Goal: Task Accomplishment & Management: Use online tool/utility

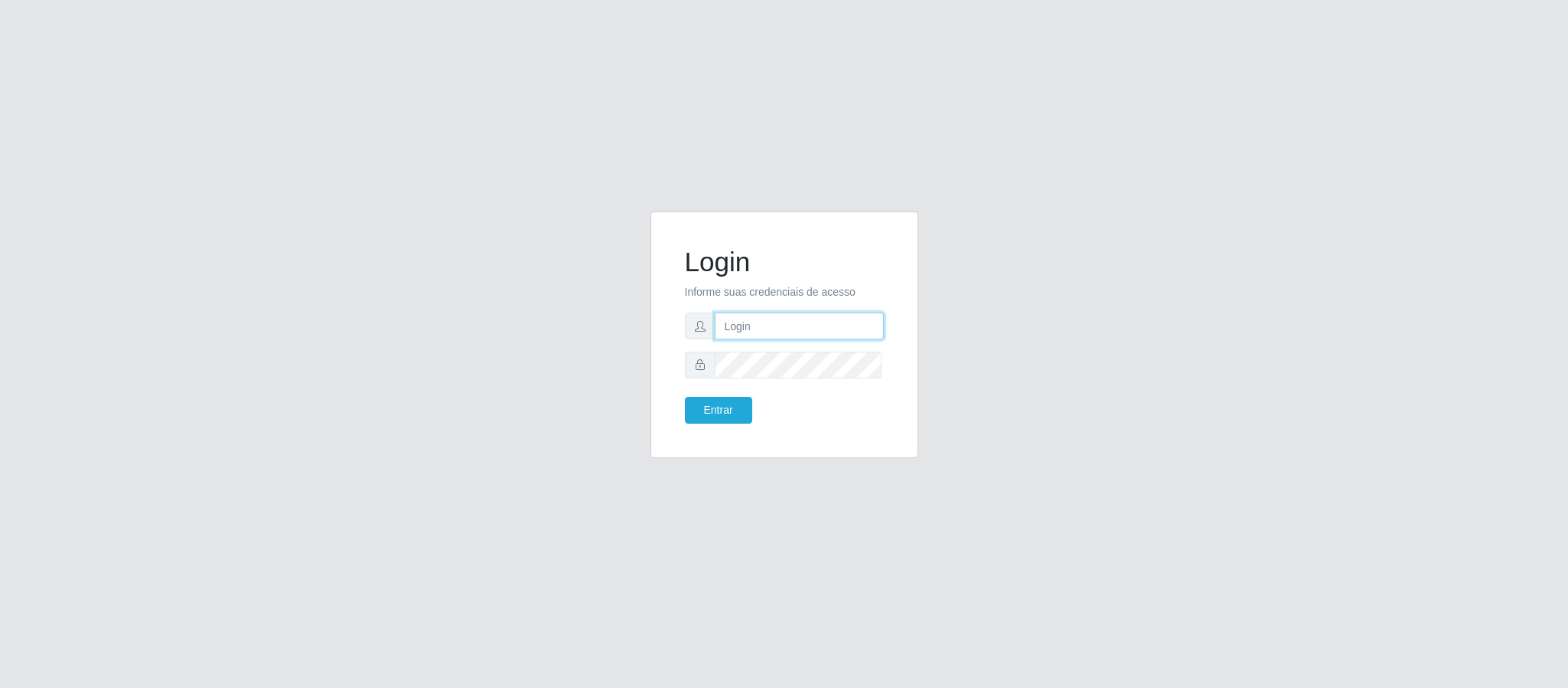
click at [802, 321] on input "text" at bounding box center [799, 326] width 169 height 27
type input "[PERSON_NAME]"
click at [685, 396] on button "Entrar" at bounding box center [718, 410] width 67 height 27
click at [716, 412] on button "Entrar" at bounding box center [718, 410] width 67 height 27
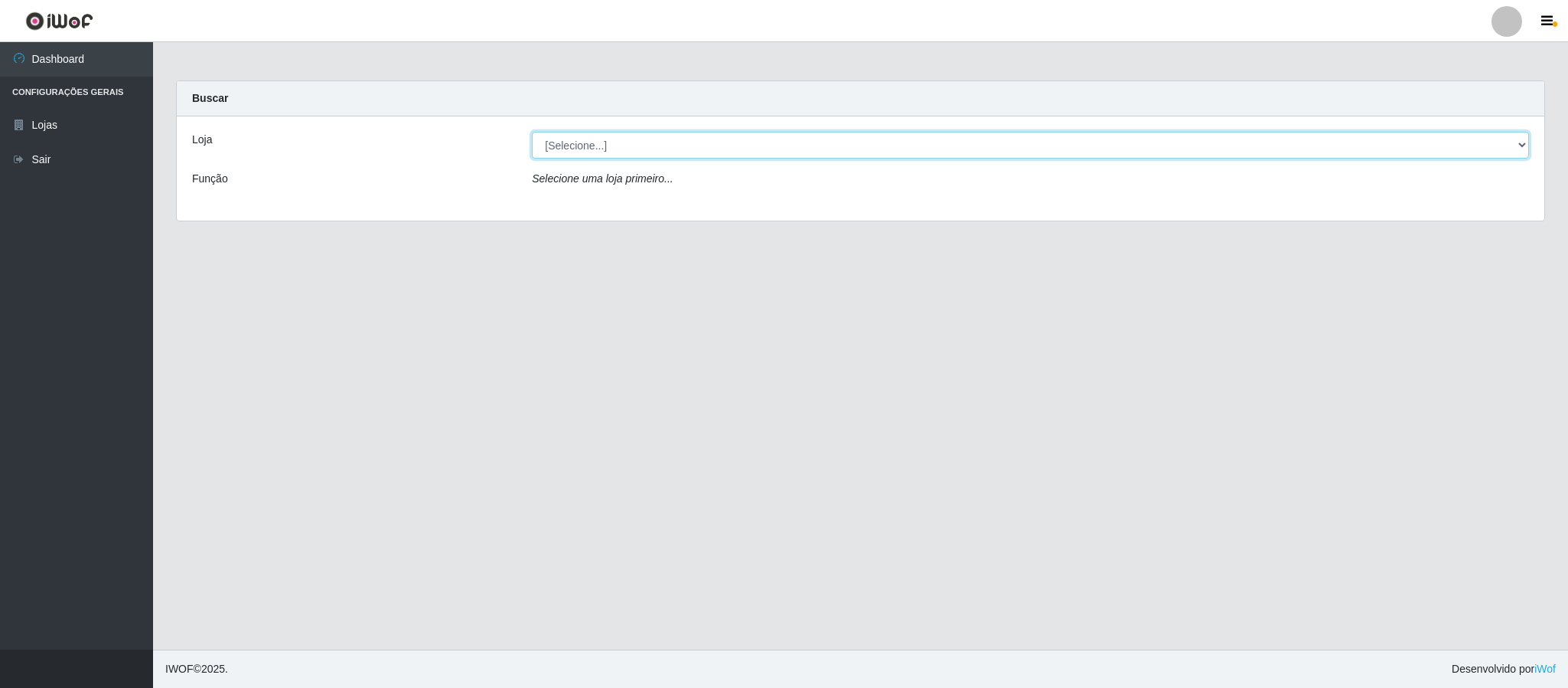
drag, startPoint x: 1511, startPoint y: 141, endPoint x: 1470, endPoint y: 150, distance: 42.0
click at [1511, 141] on select "[Selecione...] Queiroz Atacadão - Coophab" at bounding box center [1030, 145] width 997 height 27
select select "463"
click at [532, 132] on select "[Selecione...] Queiroz Atacadão - Coophab" at bounding box center [1030, 145] width 997 height 27
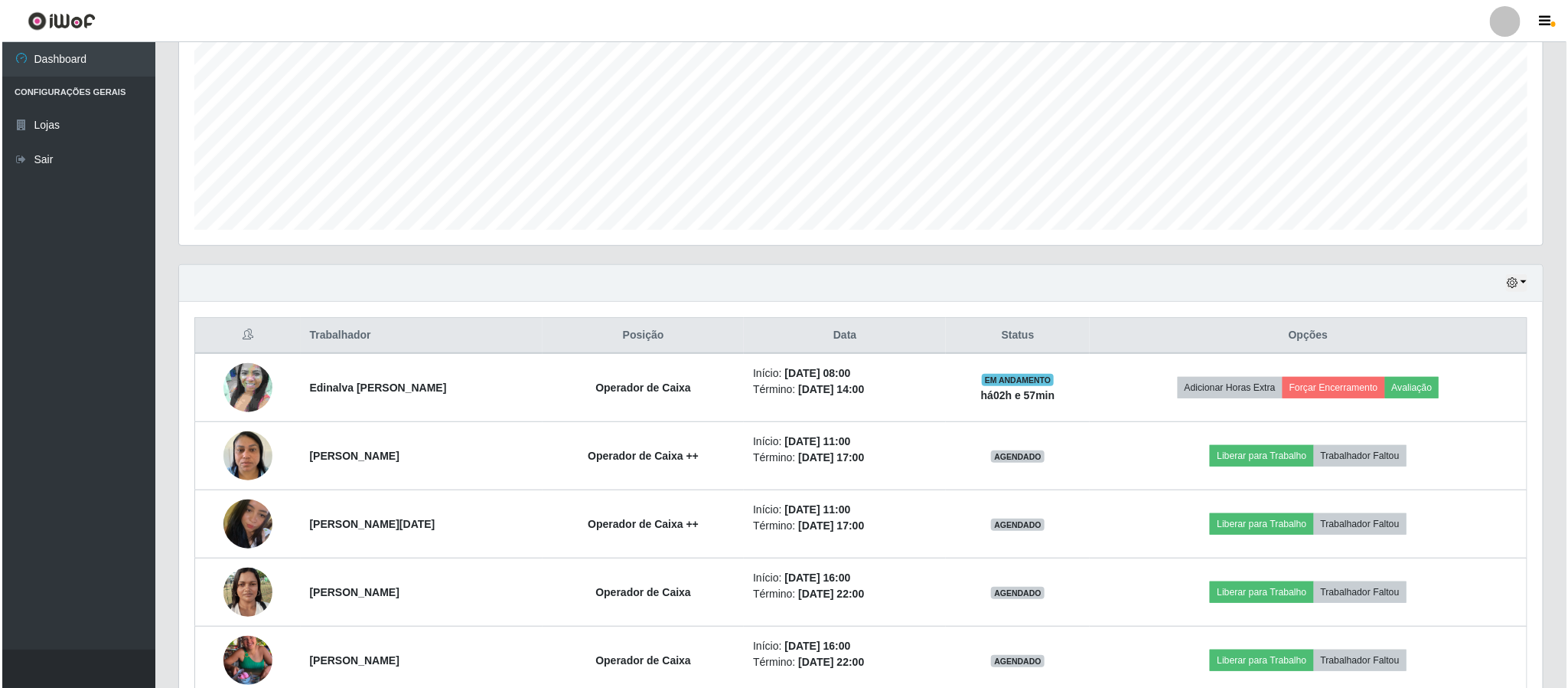
scroll to position [344, 0]
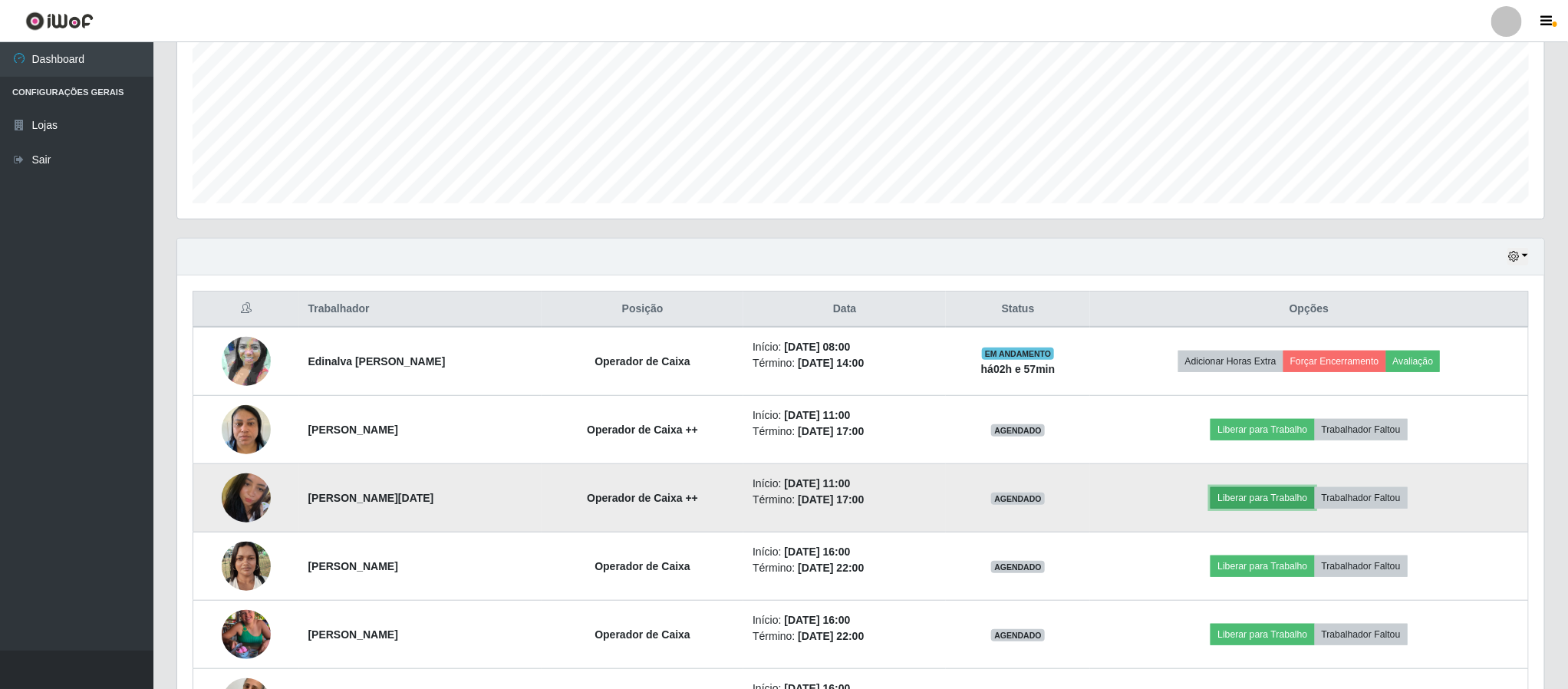
click at [1257, 502] on button "Liberar para Trabalho" at bounding box center [1262, 497] width 104 height 21
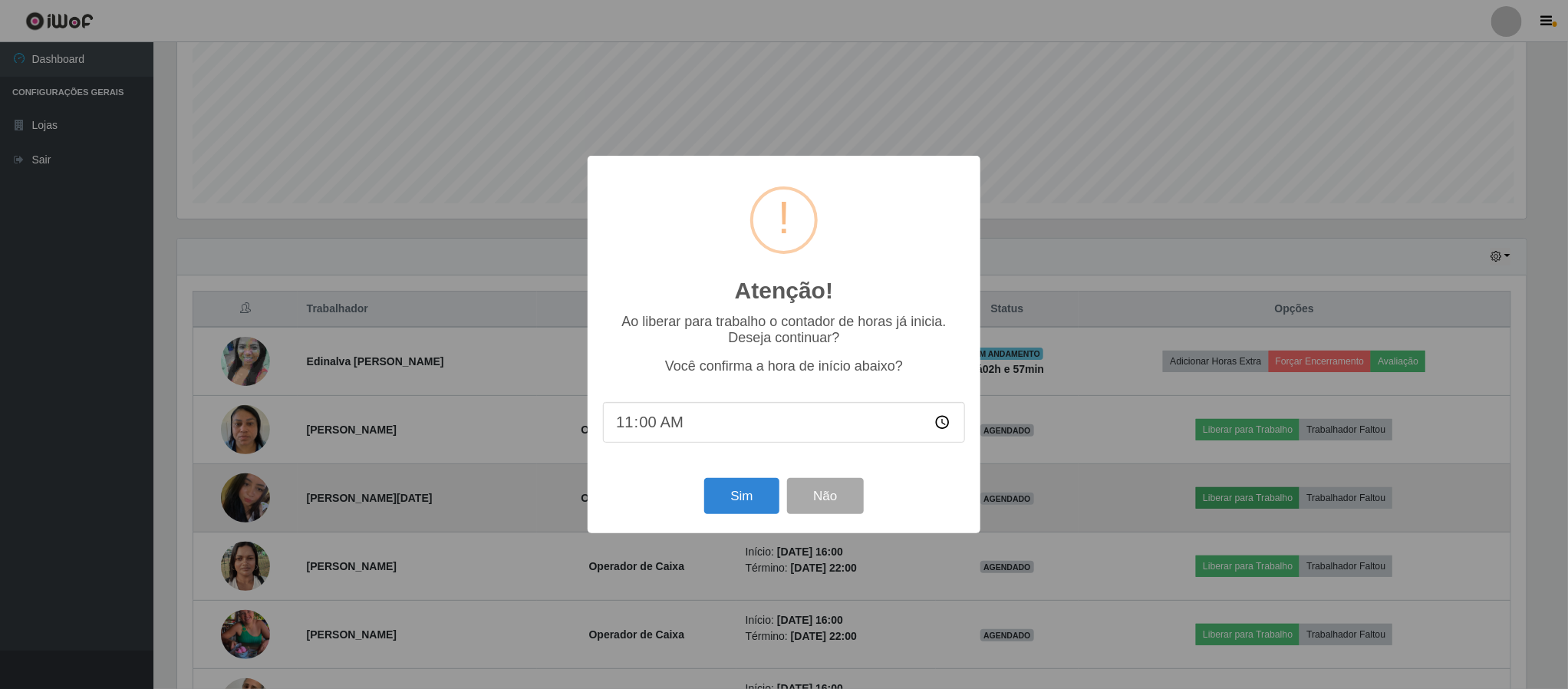
scroll to position [320, 1353]
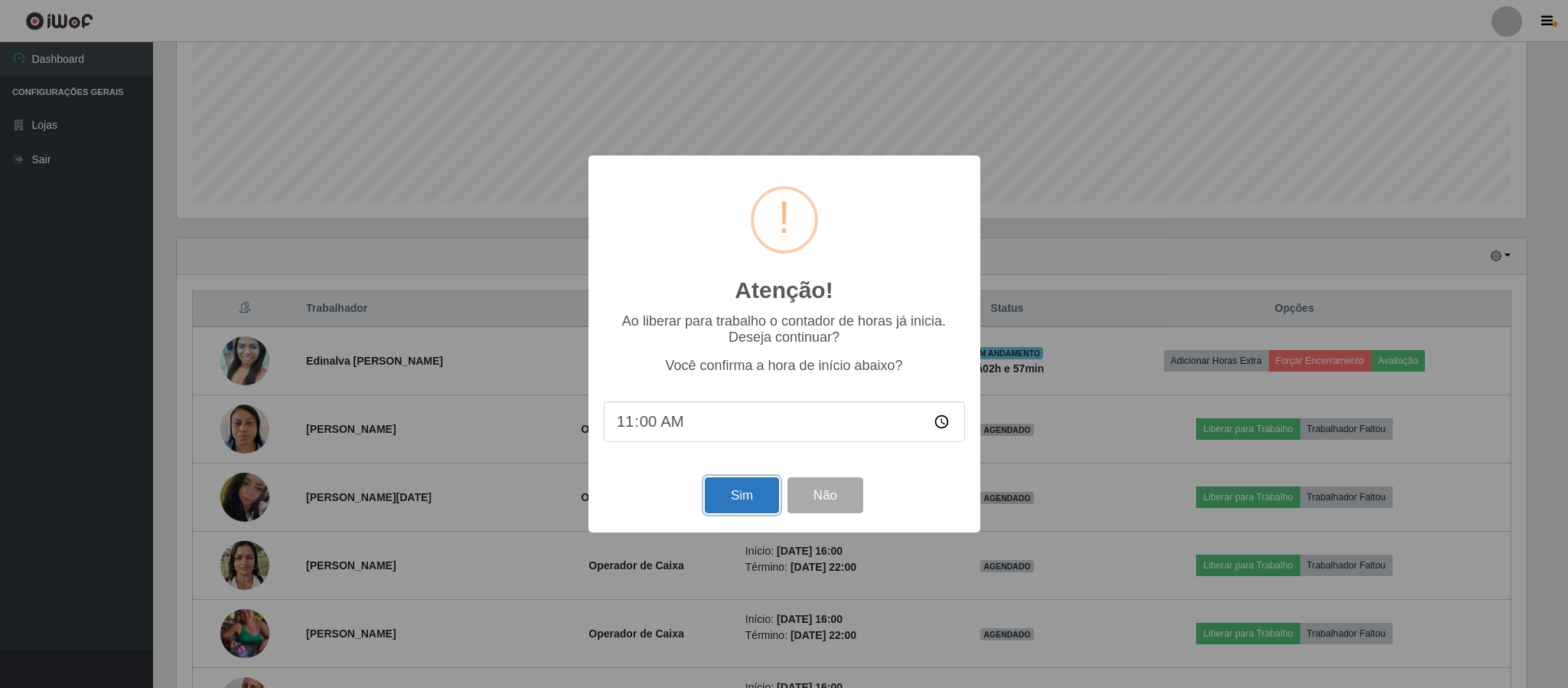
click at [754, 501] on button "Sim" at bounding box center [741, 495] width 74 height 36
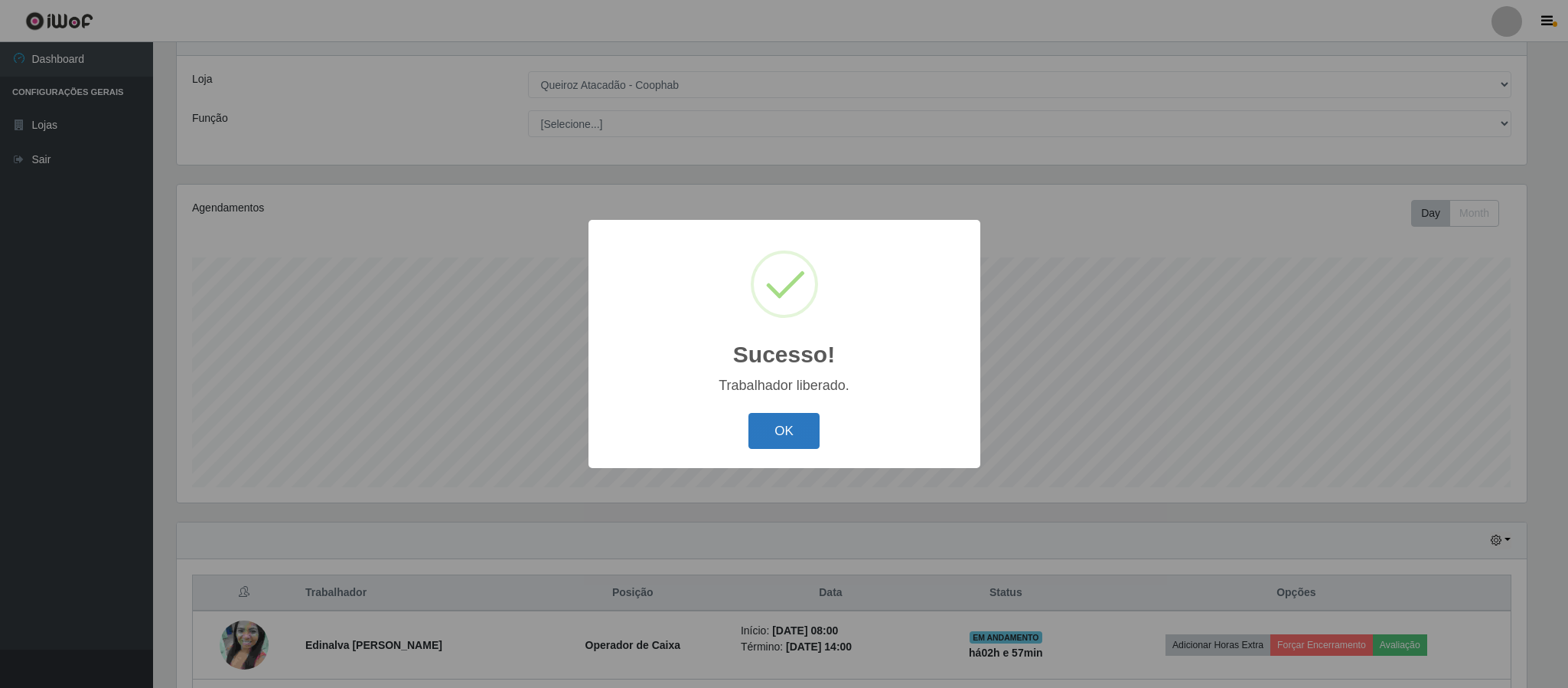
click at [785, 433] on button "OK" at bounding box center [784, 430] width 71 height 36
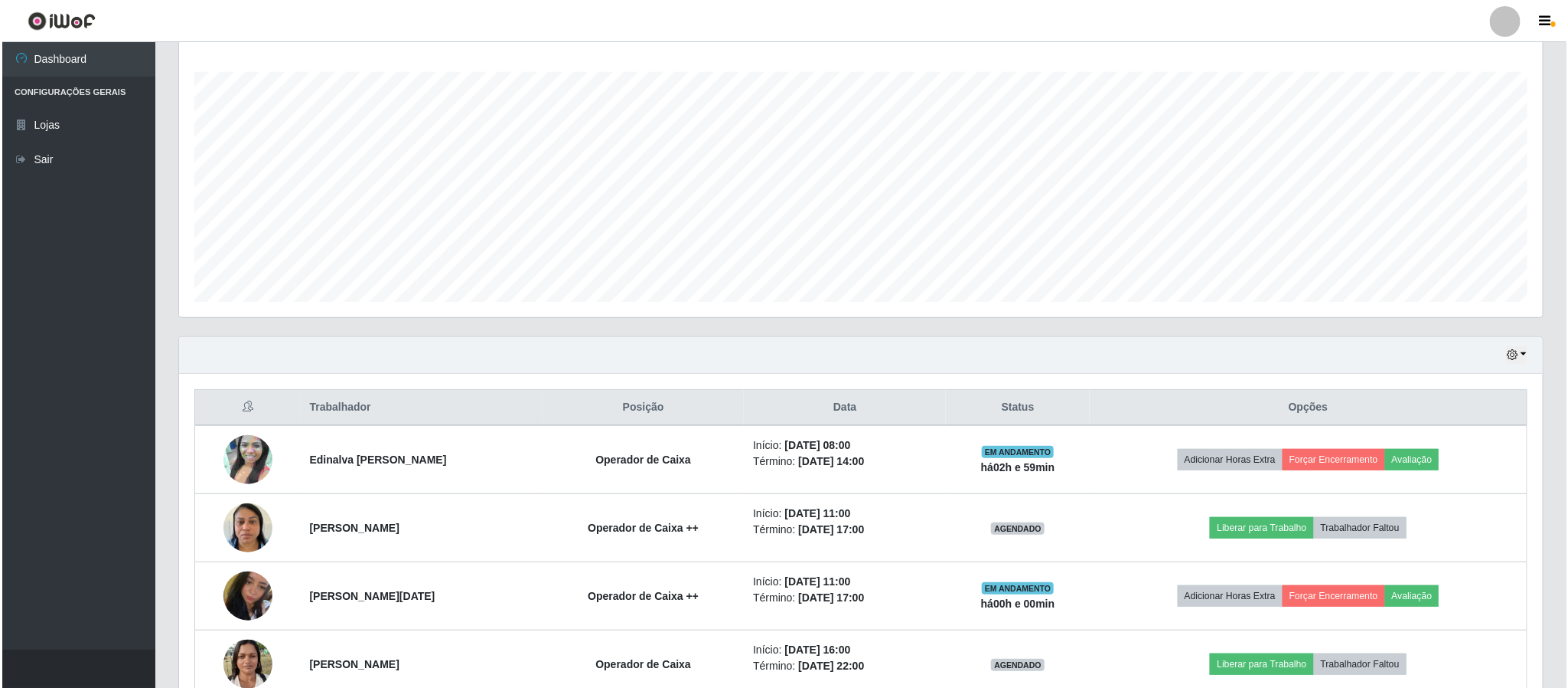
scroll to position [263, 0]
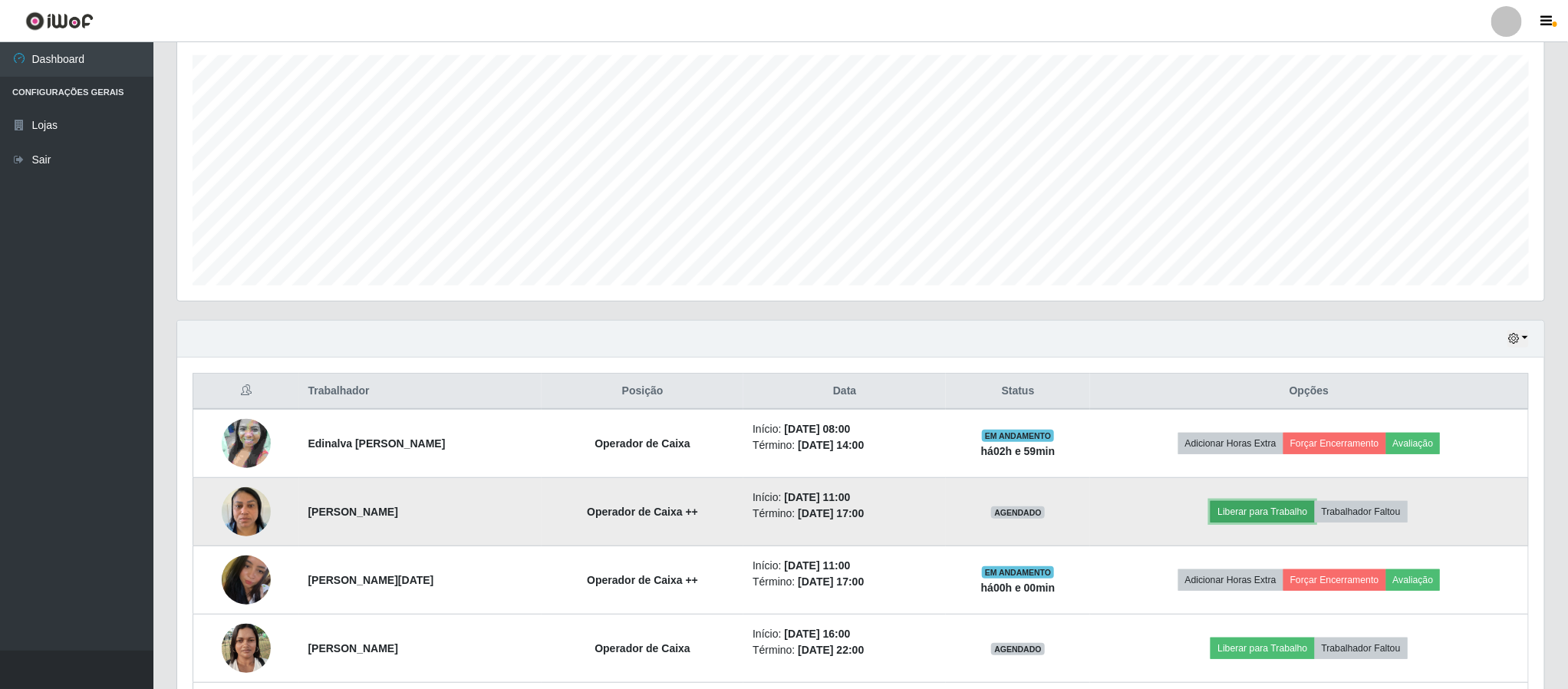
click at [1266, 511] on button "Liberar para Trabalho" at bounding box center [1262, 511] width 104 height 21
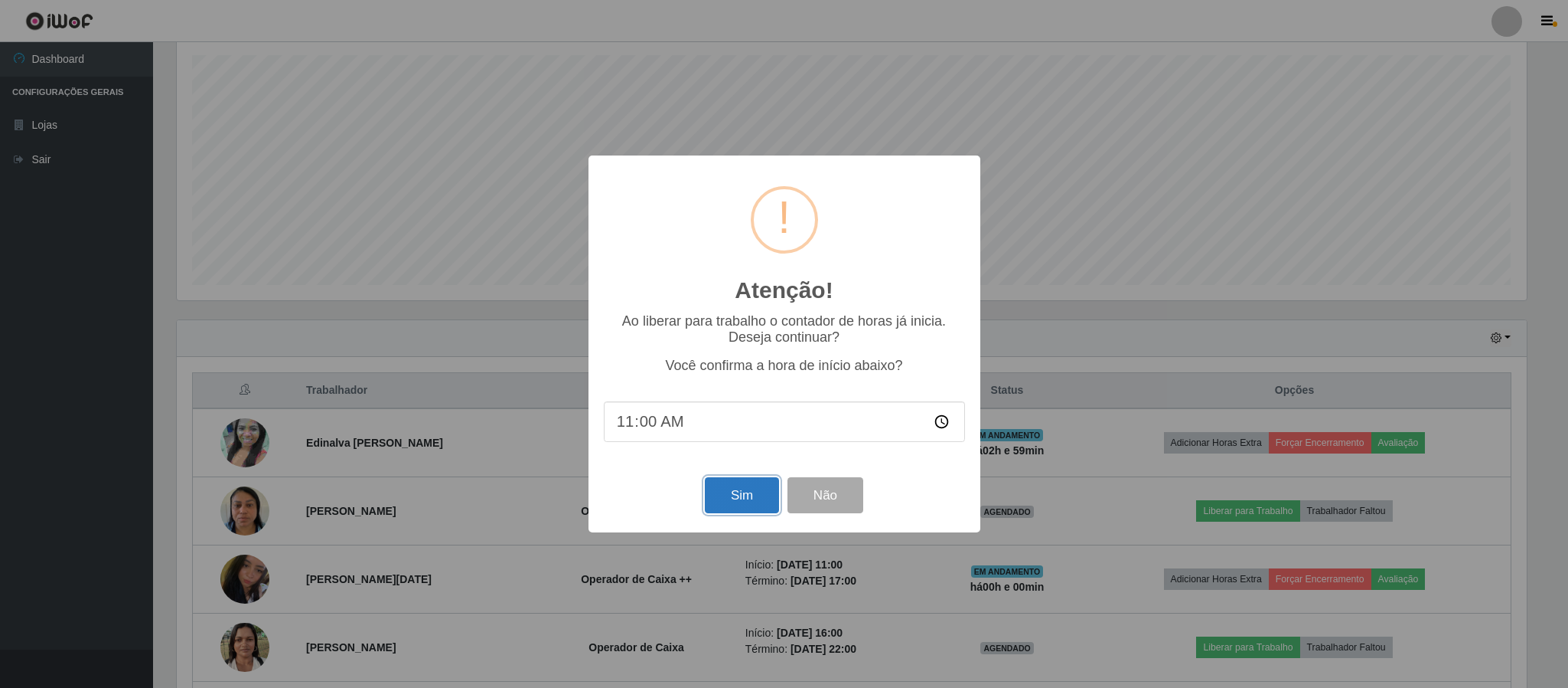
click at [753, 480] on button "Sim" at bounding box center [741, 495] width 74 height 36
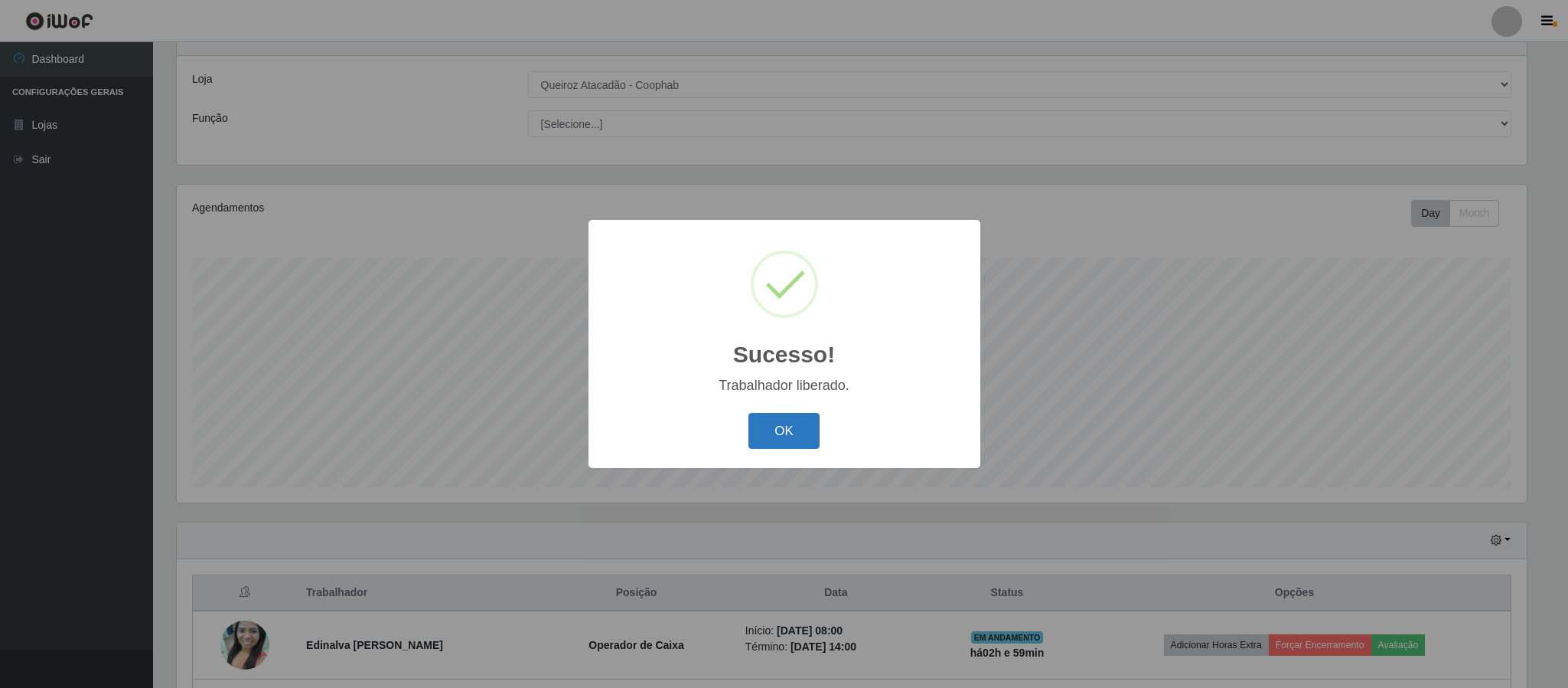
click at [784, 435] on button "OK" at bounding box center [784, 430] width 71 height 36
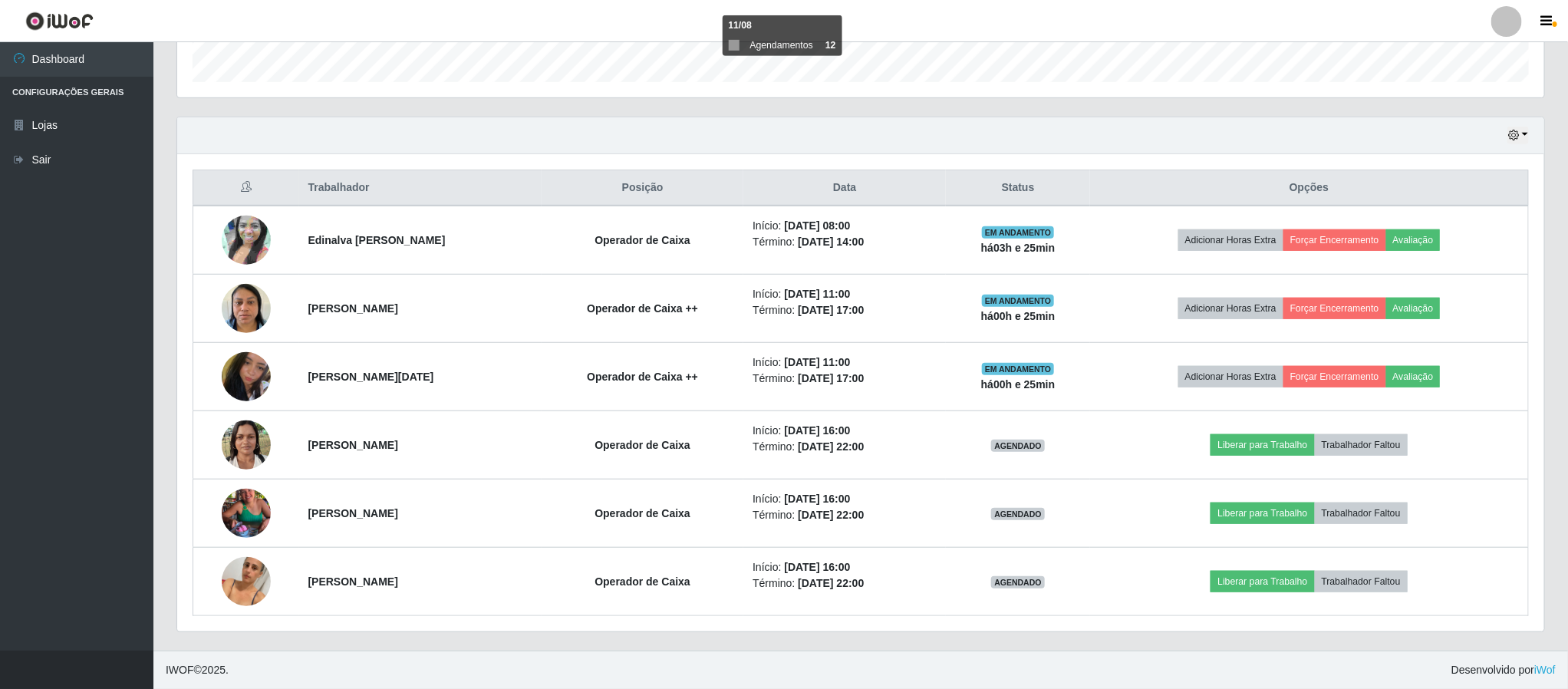
scroll to position [473, 0]
